Goal: Find specific page/section: Find specific page/section

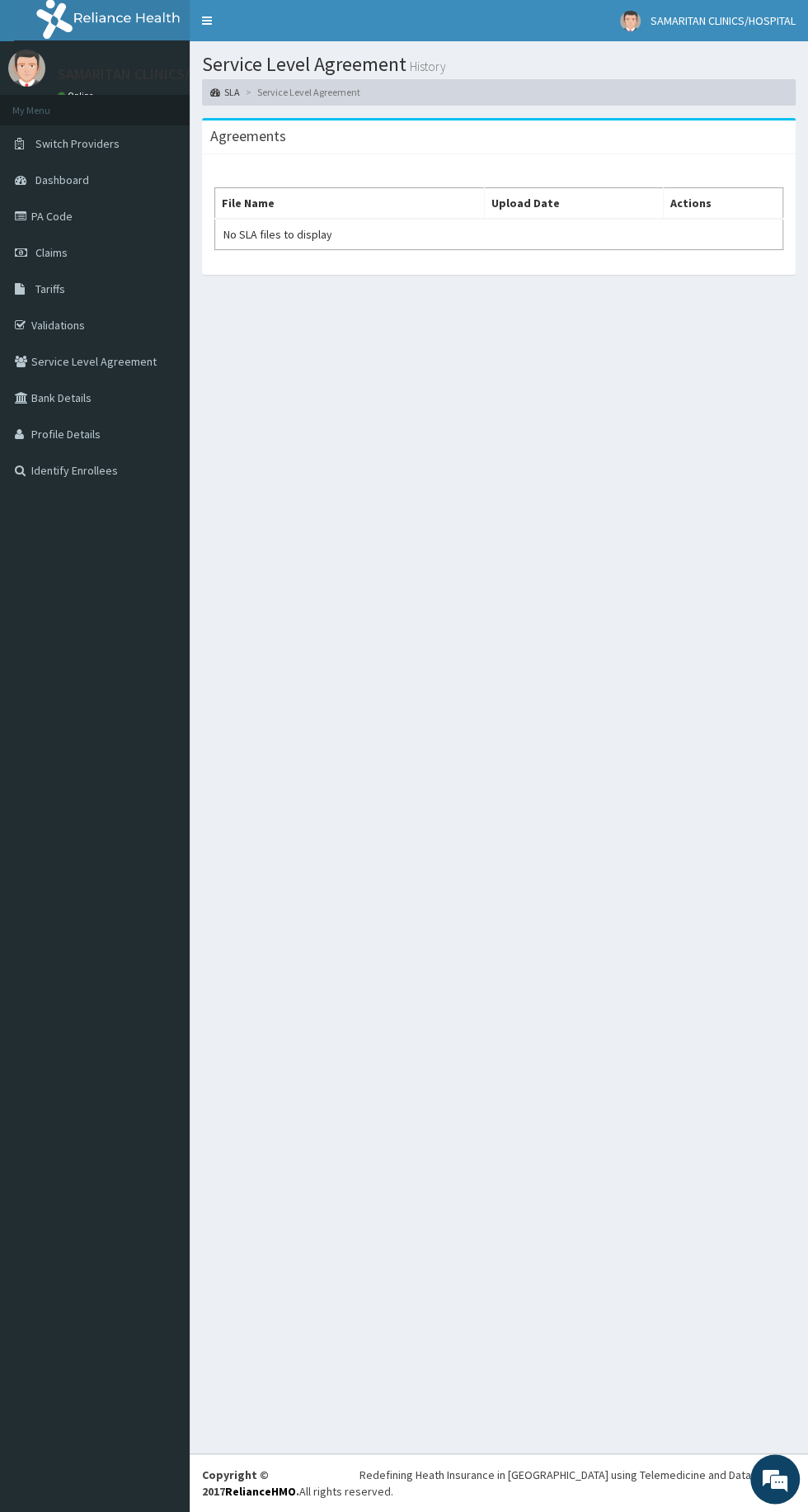
click at [334, 224] on td "No SLA files to display" at bounding box center [349, 235] width 269 height 32
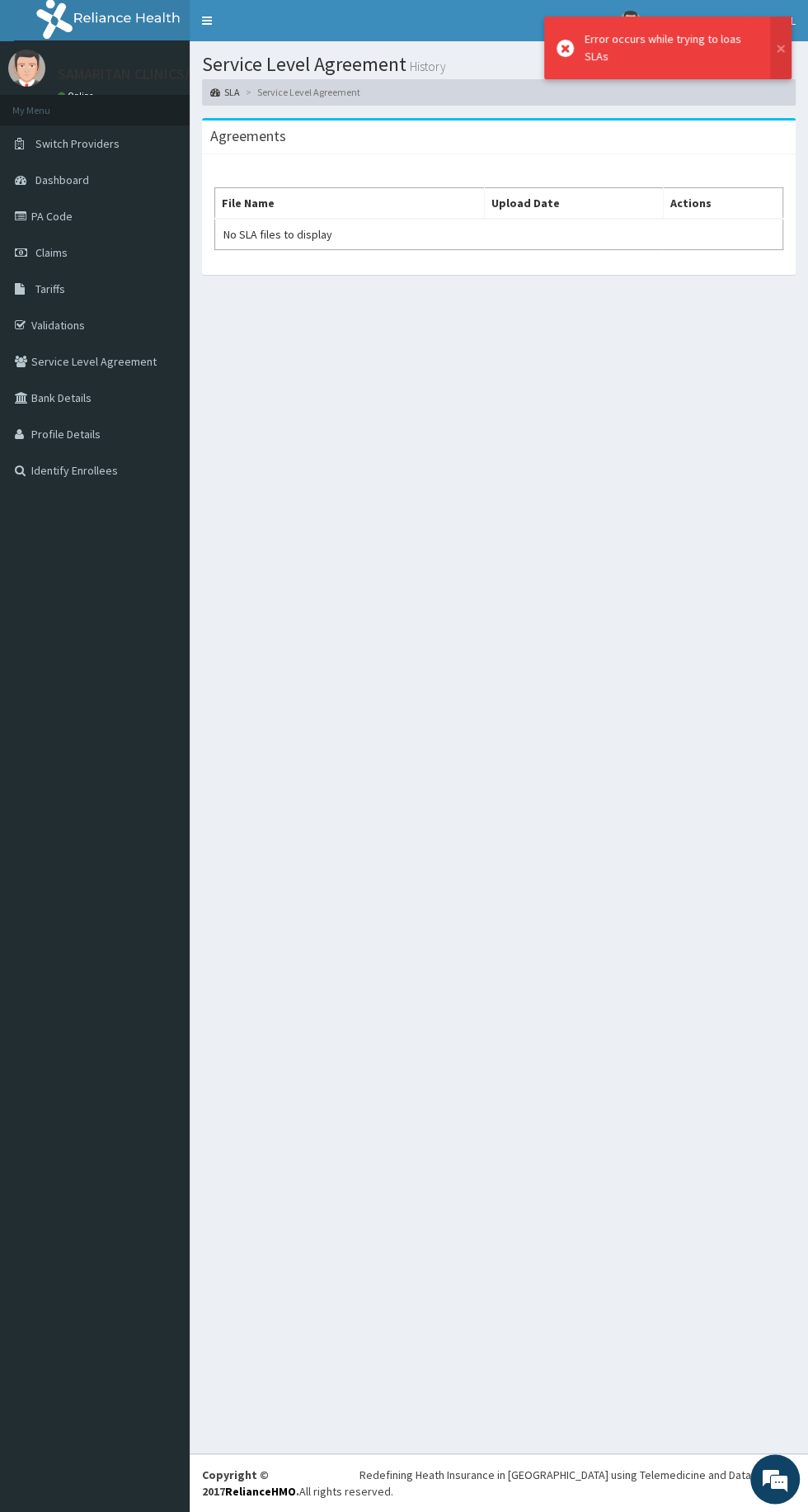
click at [51, 331] on link "Validations" at bounding box center [95, 325] width 189 height 37
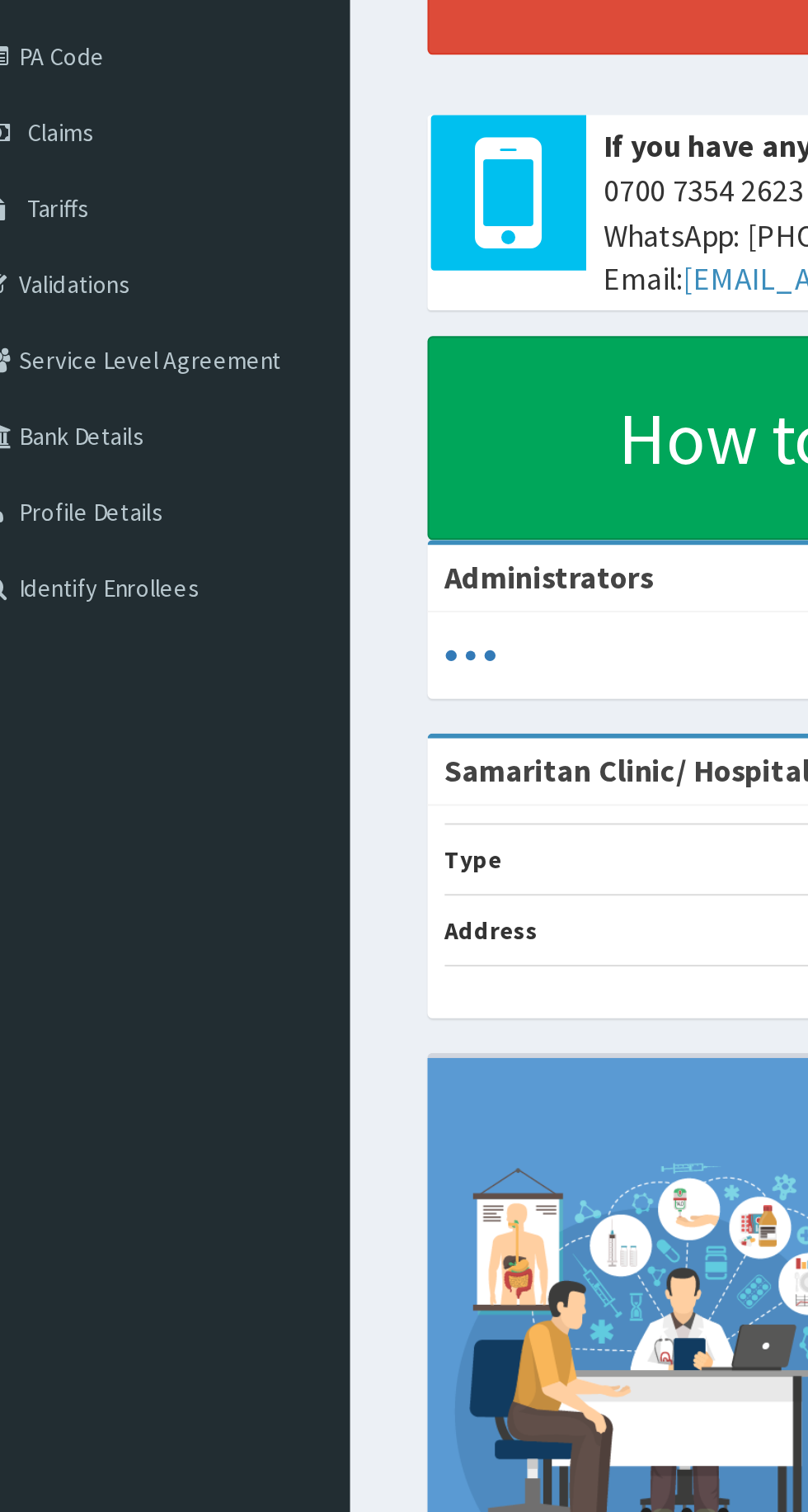
click at [76, 329] on link "Validations" at bounding box center [95, 325] width 189 height 37
